Goal: Find specific page/section: Find specific page/section

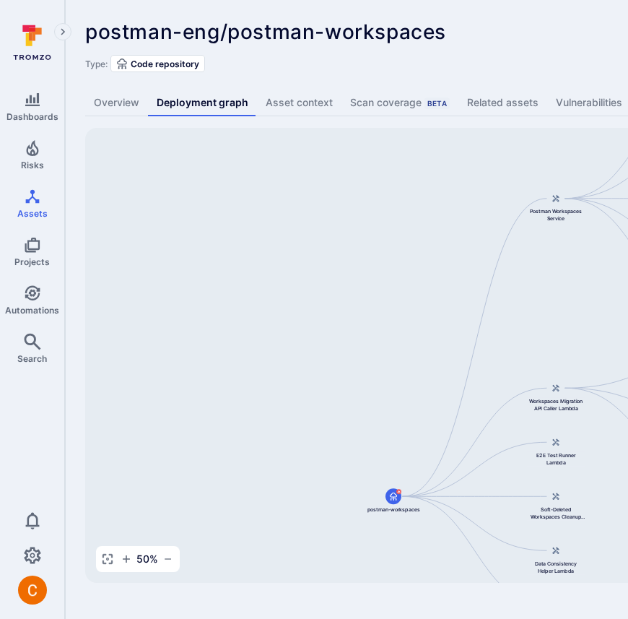
click at [422, 28] on span "postman-eng/postman-workspaces" at bounding box center [265, 31] width 361 height 25
